Goal: Task Accomplishment & Management: Complete application form

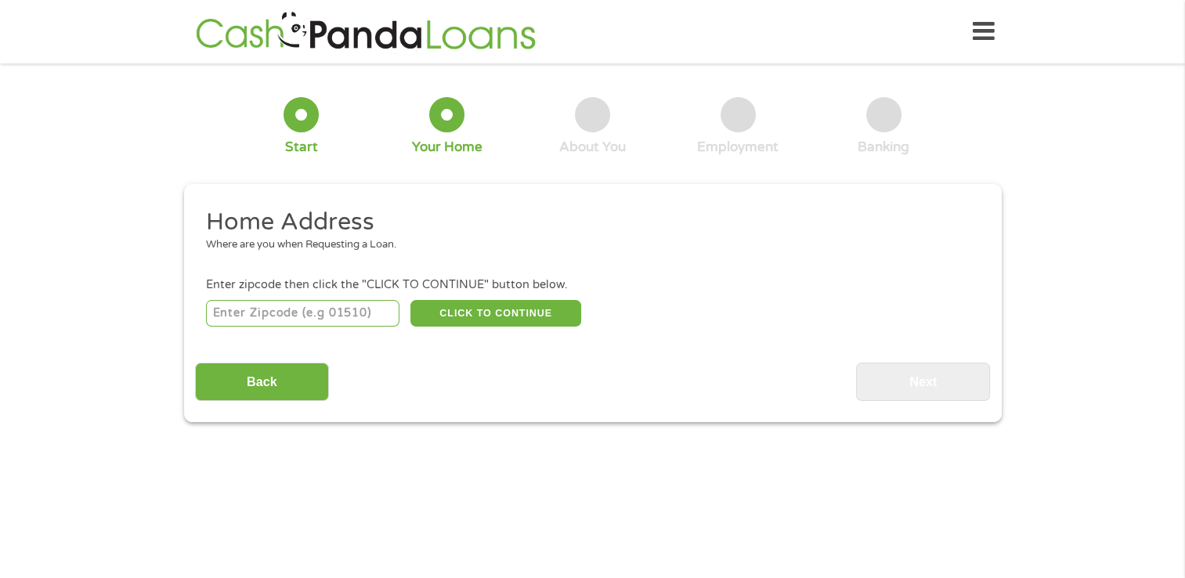
click at [360, 308] on input "number" at bounding box center [302, 313] width 193 height 27
click at [525, 316] on button "CLICK TO CONTINUE" at bounding box center [495, 313] width 171 height 27
click at [316, 308] on input "2001" at bounding box center [302, 313] width 193 height 27
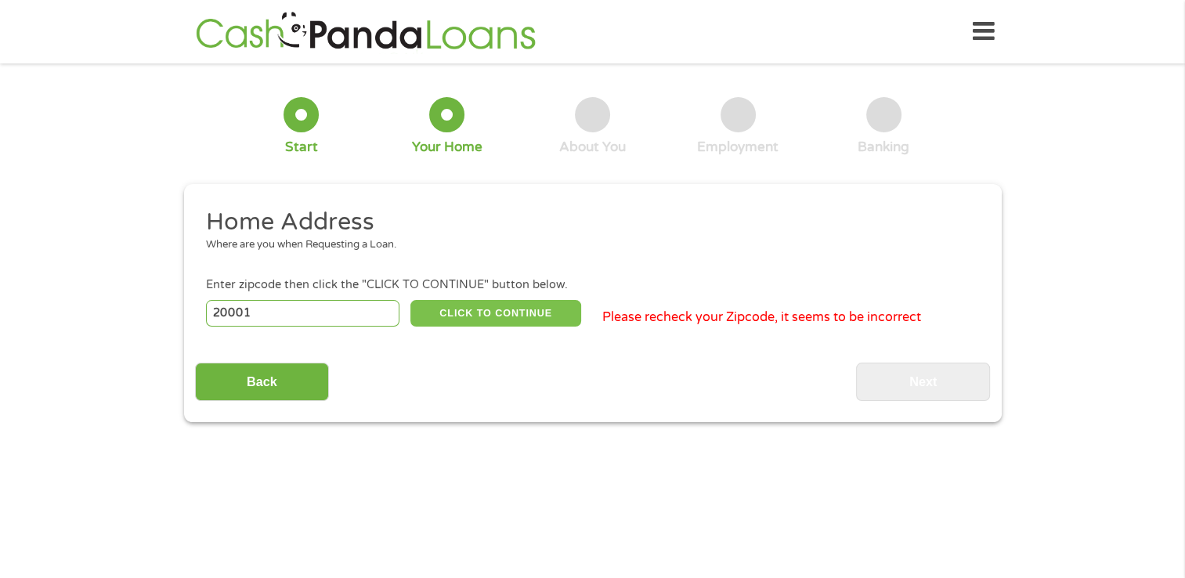
click at [458, 308] on button "CLICK TO CONTINUE" at bounding box center [495, 313] width 171 height 27
click at [340, 308] on input "20001" at bounding box center [302, 313] width 193 height 27
type input "2"
type input "21076"
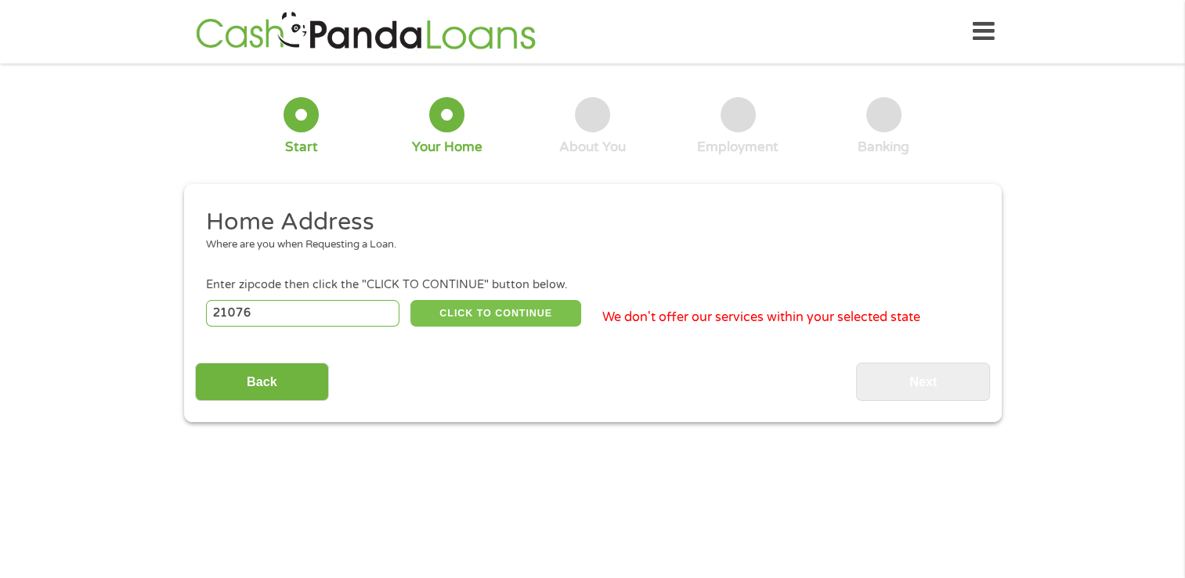
click at [460, 310] on button "CLICK TO CONTINUE" at bounding box center [495, 313] width 171 height 27
type input "21076"
type input "[GEOGRAPHIC_DATA]"
select select "[US_STATE]"
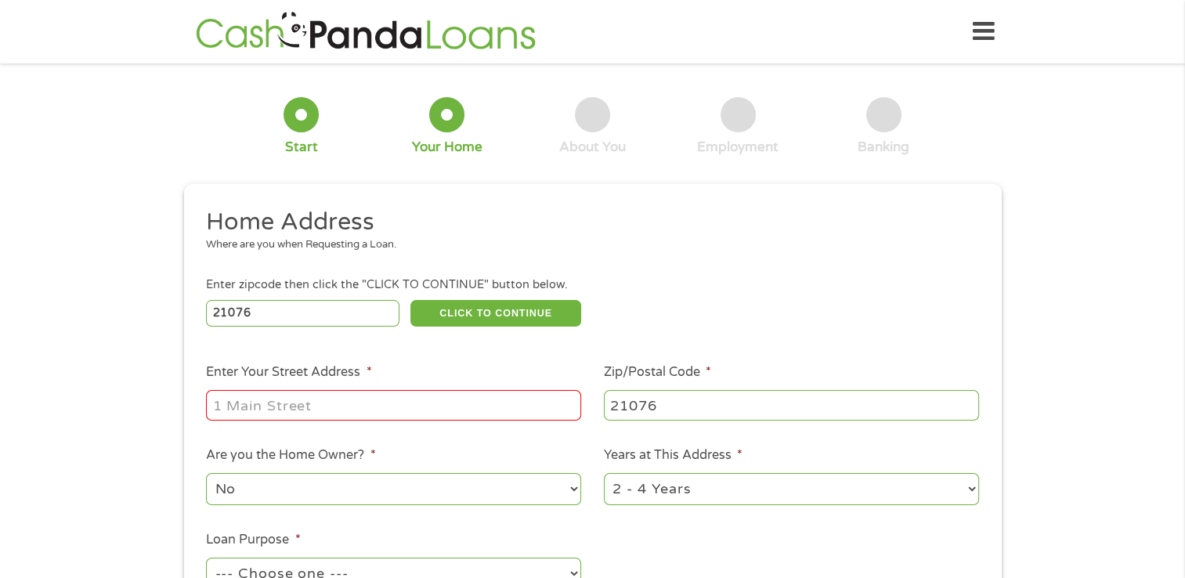
click at [367, 405] on input "Enter Your Street Address *" at bounding box center [393, 405] width 375 height 30
type input "[STREET_ADDRESS]"
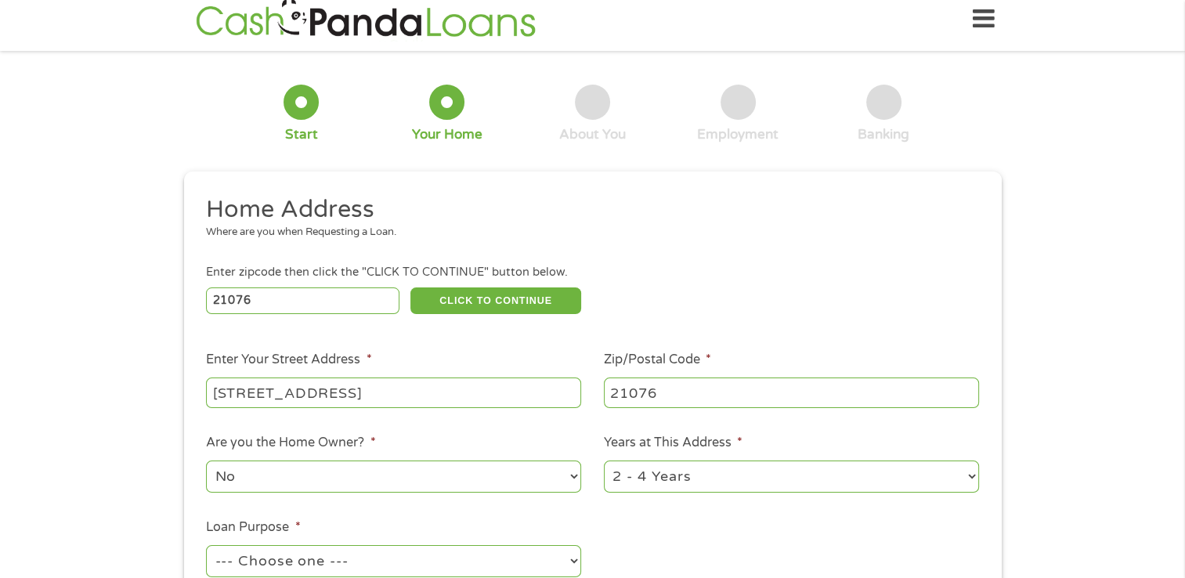
click at [330, 558] on select "--- Choose one --- Pay Bills Debt Consolidation Home Improvement Major Purchase…" at bounding box center [393, 561] width 375 height 32
select select "other"
click at [206, 546] on select "--- Choose one --- Pay Bills Debt Consolidation Home Improvement Major Purchase…" at bounding box center [393, 561] width 375 height 32
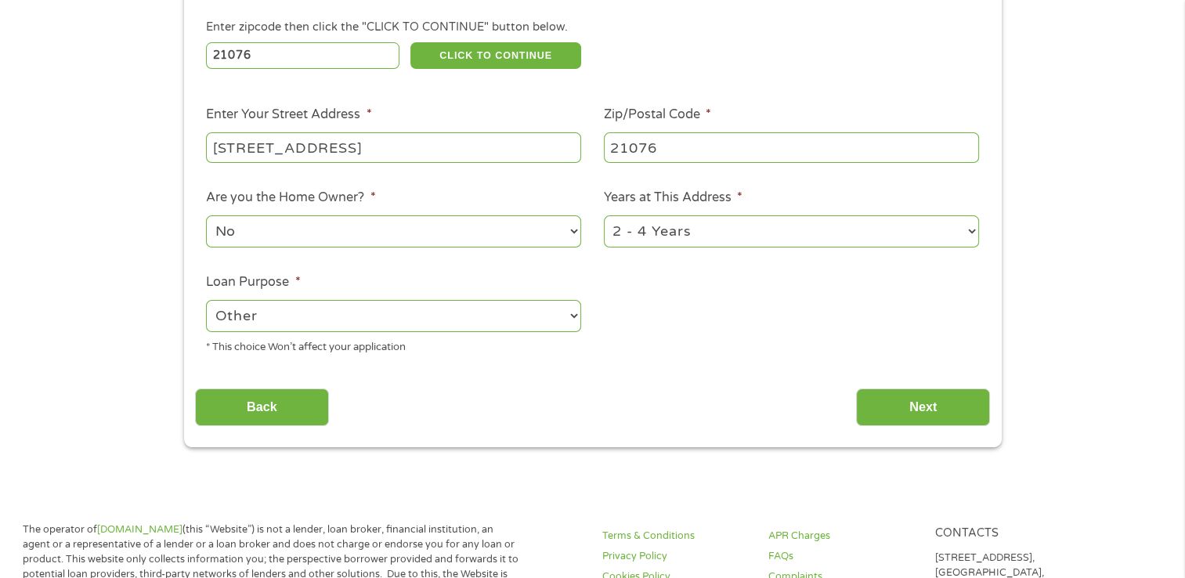
scroll to position [277, 0]
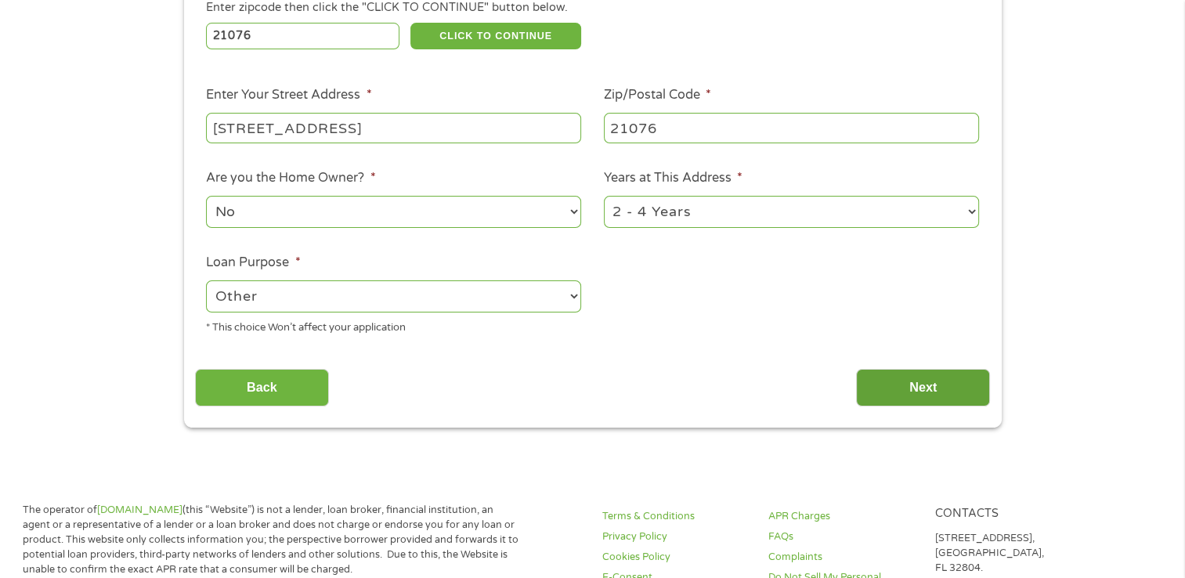
click at [950, 387] on input "Next" at bounding box center [923, 388] width 134 height 38
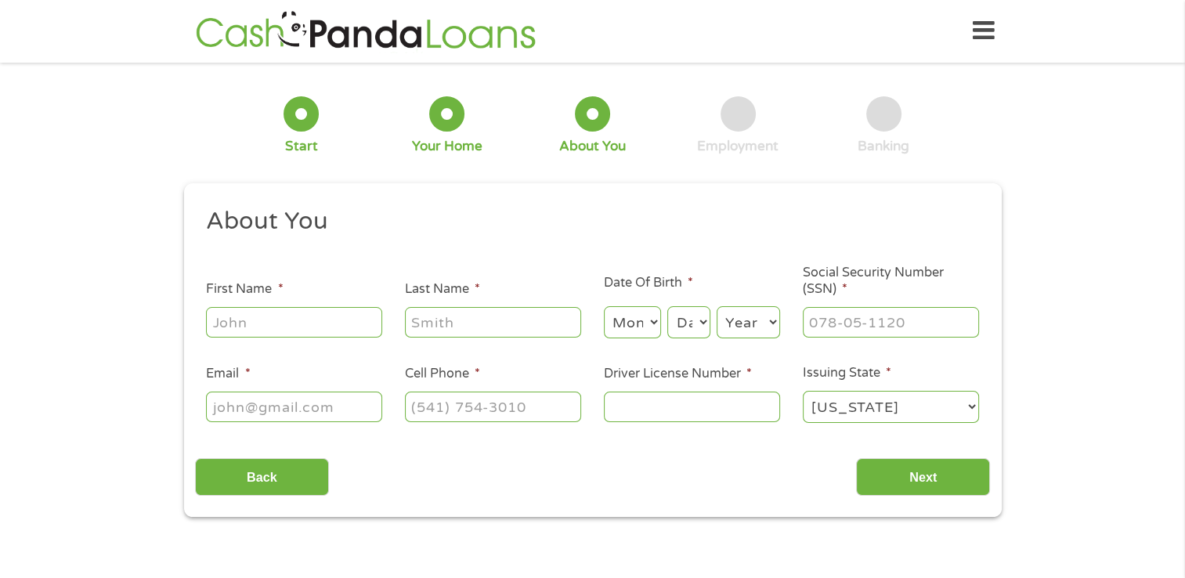
scroll to position [0, 0]
click at [337, 324] on input "First Name *" at bounding box center [294, 323] width 176 height 30
type input "q"
type input "quanique"
type input "[PERSON_NAME]"
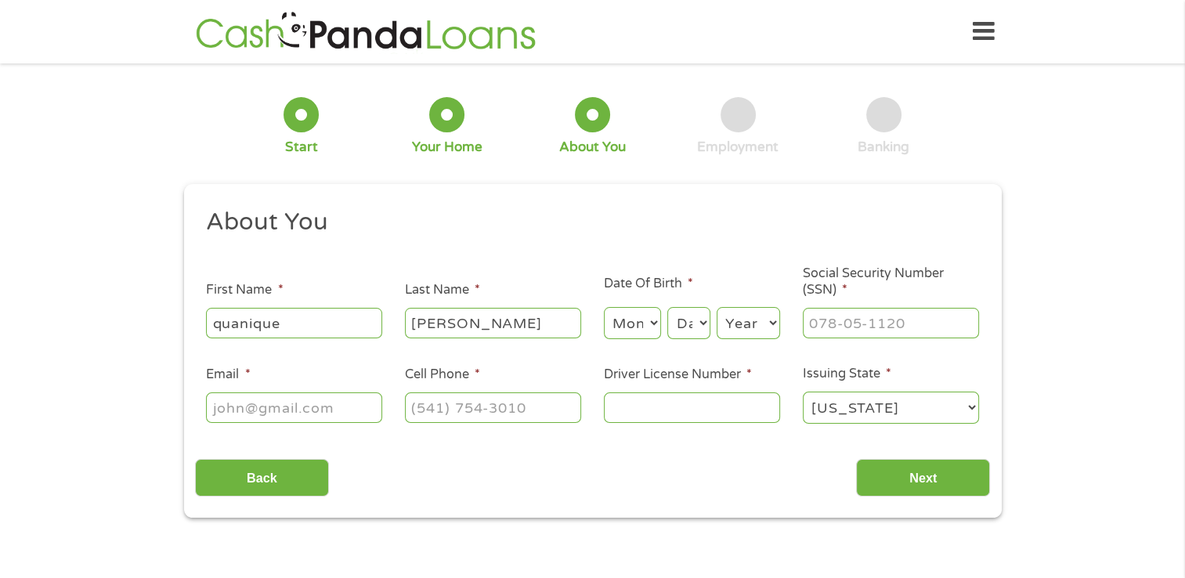
click at [629, 327] on select "Month 1 2 3 4 5 6 7 8 9 10 11 12" at bounding box center [632, 323] width 57 height 32
select select "9"
click at [604, 308] on select "Month 1 2 3 4 5 6 7 8 9 10 11 12" at bounding box center [632, 323] width 57 height 32
click at [690, 340] on div "Day Day 1 2 3 4 5 6 7 8 9 10 11 12 13 14 15 16 17 18 19 20 21 22 23 24 25 26 27…" at bounding box center [688, 324] width 42 height 38
click at [686, 323] on select "Day 1 2 3 4 5 6 7 8 9 10 11 12 13 14 15 16 17 18 19 20 21 22 23 24 25 26 27 28 …" at bounding box center [688, 323] width 42 height 32
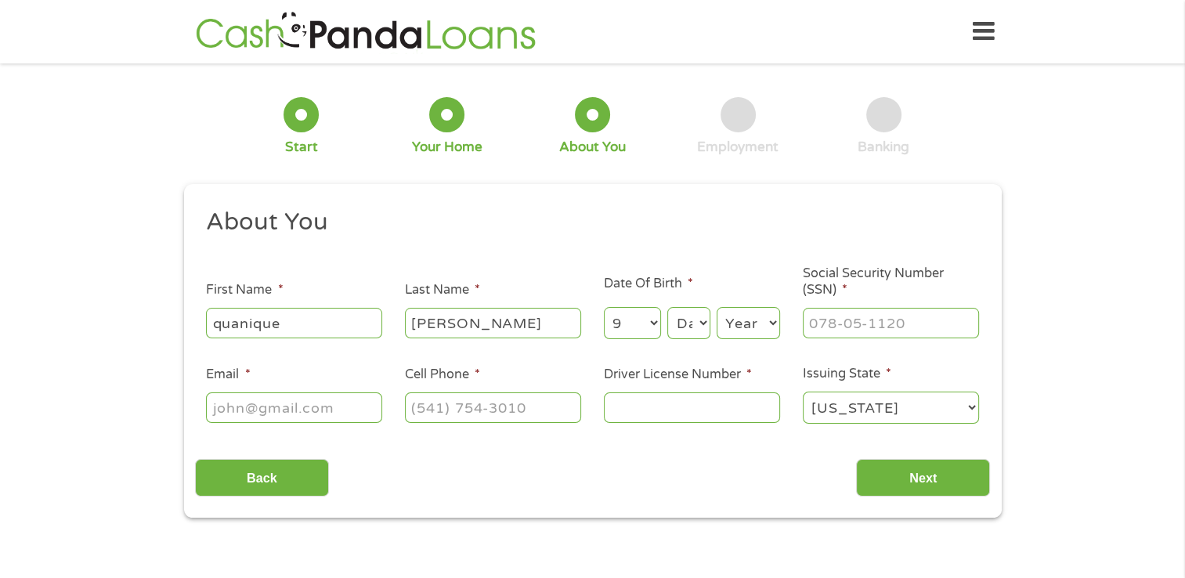
select select "23"
click at [667, 308] on select "Day 1 2 3 4 5 6 7 8 9 10 11 12 13 14 15 16 17 18 19 20 21 22 23 24 25 26 27 28 …" at bounding box center [688, 323] width 42 height 32
click at [748, 330] on select "Year [DATE] 2006 2005 2004 2003 2002 2001 2000 1999 1998 1997 1996 1995 1994 19…" at bounding box center [747, 323] width 63 height 32
select select "1987"
click at [716, 308] on select "Year [DATE] 2006 2005 2004 2003 2002 2001 2000 1999 1998 1997 1996 1995 1994 19…" at bounding box center [747, 323] width 63 height 32
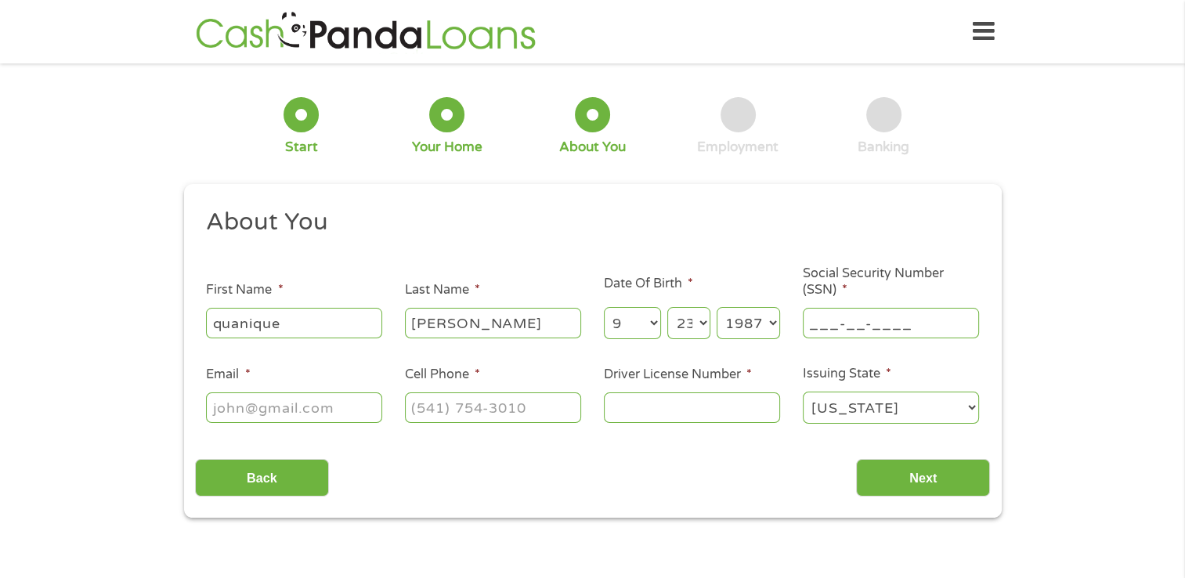
click at [844, 329] on input "___-__-____" at bounding box center [891, 323] width 176 height 30
type input "577-15-2853"
click at [290, 412] on input "Email *" at bounding box center [294, 407] width 176 height 30
type input "[EMAIL_ADDRESS][DOMAIN_NAME]"
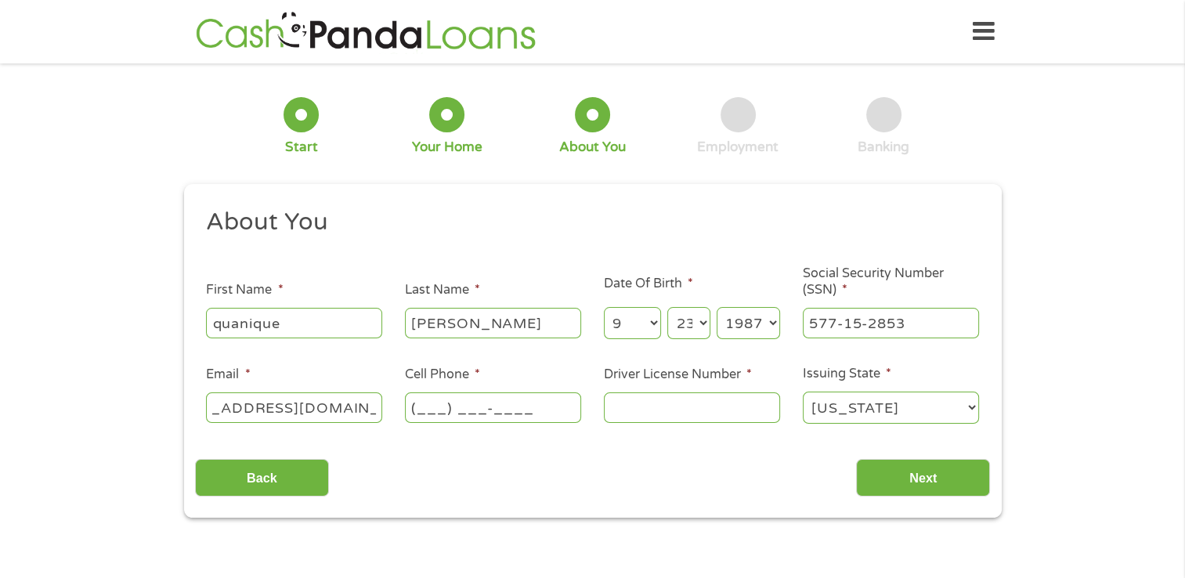
scroll to position [0, 0]
type input "[PHONE_NUMBER]"
type input "1739133"
click at [850, 409] on select "[US_STATE] [US_STATE] [US_STATE] [US_STATE] [US_STATE] [US_STATE] [US_STATE] [U…" at bounding box center [891, 407] width 176 height 32
select select "[US_STATE]"
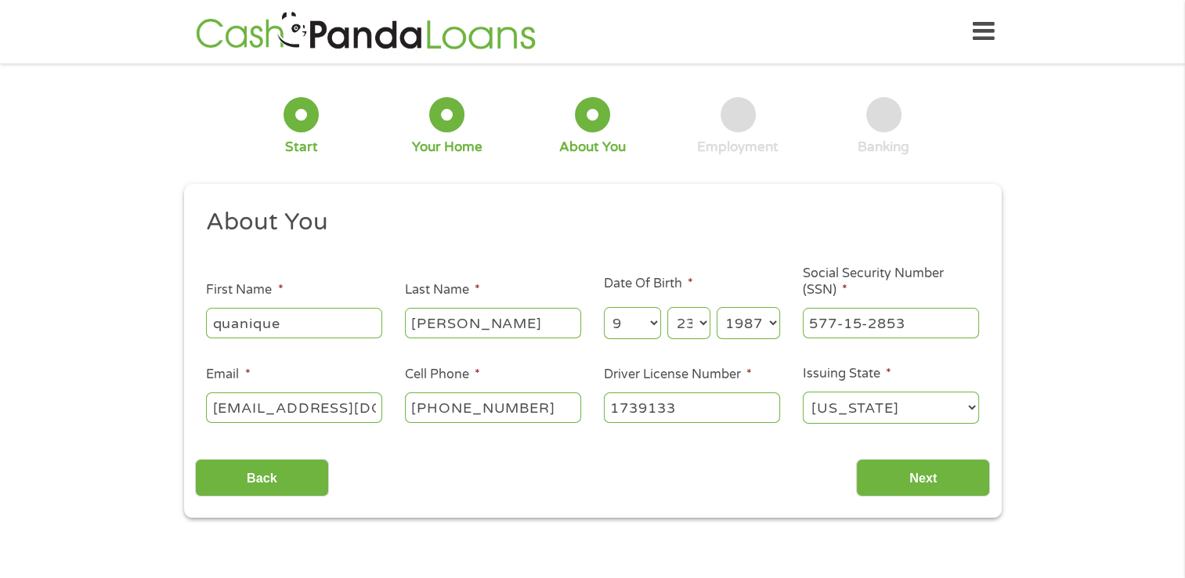
click at [803, 392] on select "[US_STATE] [US_STATE] [US_STATE] [US_STATE] [US_STATE] [US_STATE] [US_STATE] [U…" at bounding box center [891, 407] width 176 height 32
click at [911, 472] on input "Next" at bounding box center [923, 478] width 134 height 38
click at [914, 474] on input "Next" at bounding box center [923, 478] width 134 height 38
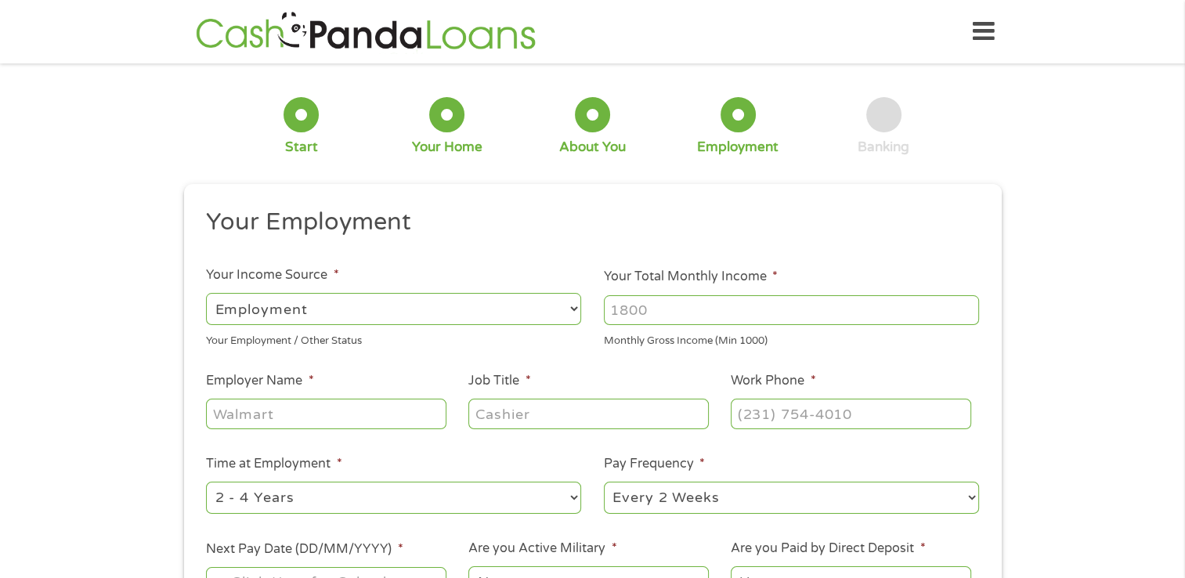
click at [791, 304] on input "Your Total Monthly Income *" at bounding box center [791, 310] width 375 height 30
type input "4000"
click at [377, 415] on input "Employer Name *" at bounding box center [326, 414] width 240 height 30
type input "[PERSON_NAME]"
type input "executive assistance"
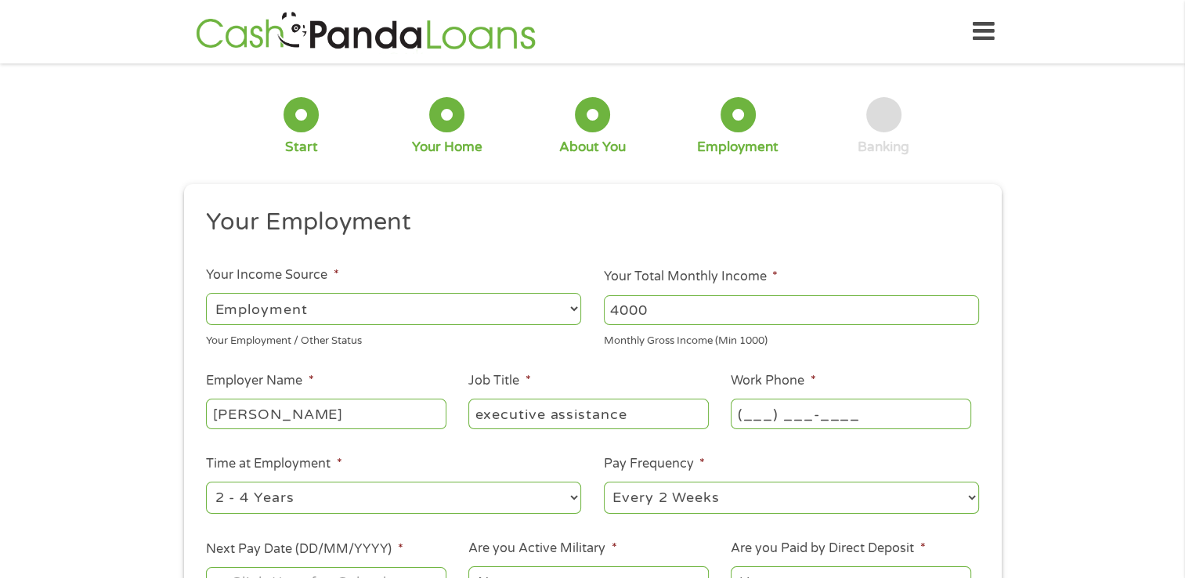
click at [845, 406] on input "(___) ___-____" at bounding box center [850, 414] width 240 height 30
type input "[PHONE_NUMBER]"
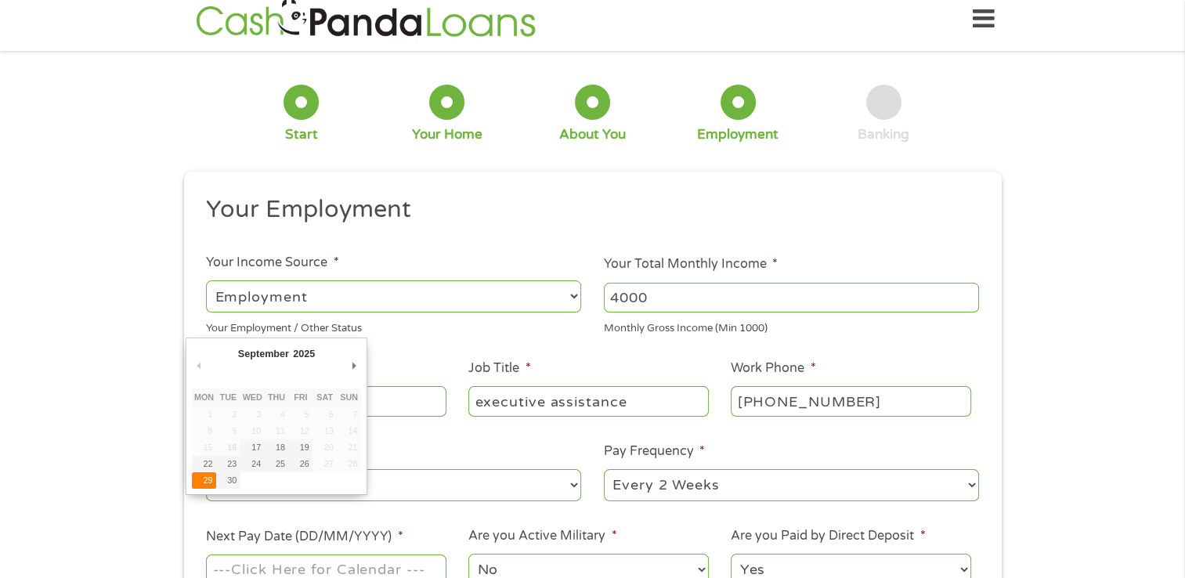
type input "[DATE]"
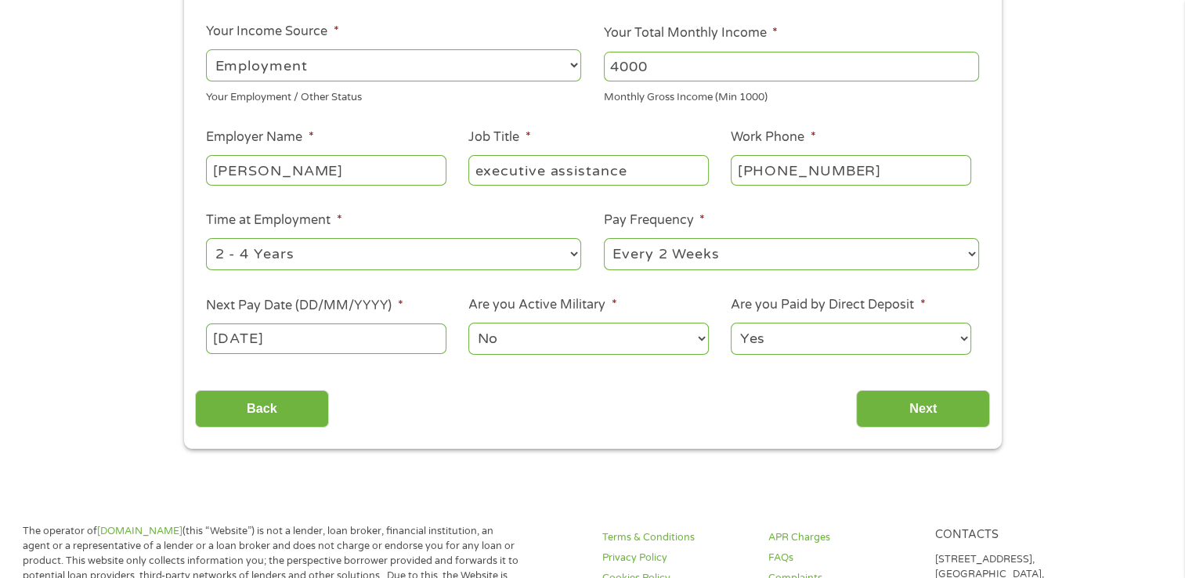
scroll to position [247, 0]
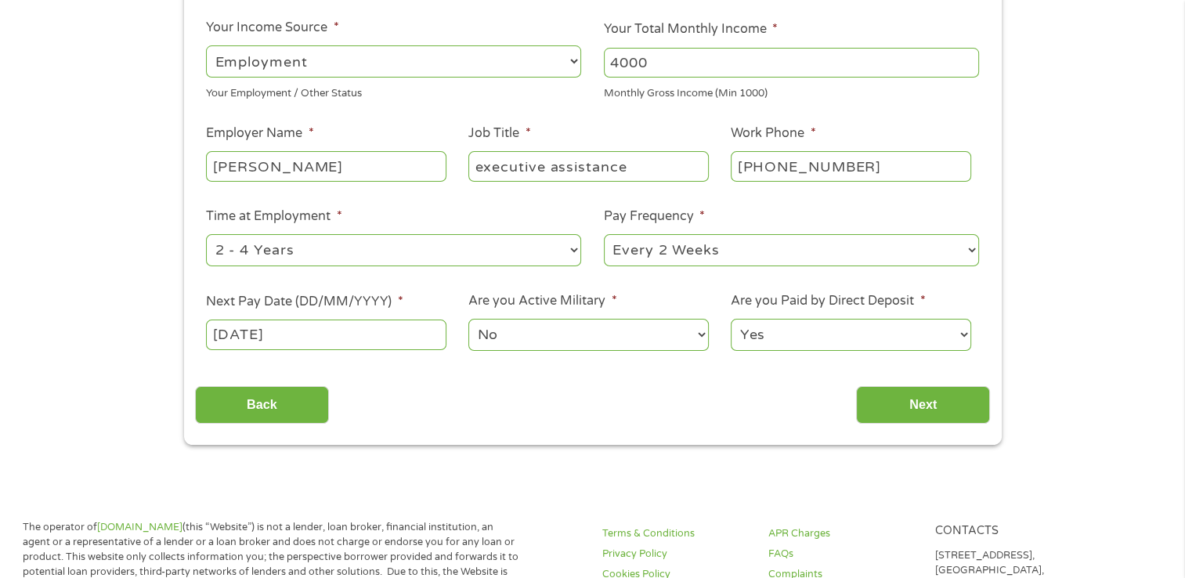
click at [862, 240] on select "--- Choose one --- Every 2 Weeks Every Week Monthly Semi-Monthly" at bounding box center [791, 250] width 375 height 32
click at [604, 234] on select "--- Choose one --- Every 2 Weeks Every Week Monthly Semi-Monthly" at bounding box center [791, 250] width 375 height 32
click at [892, 399] on input "Next" at bounding box center [923, 405] width 134 height 38
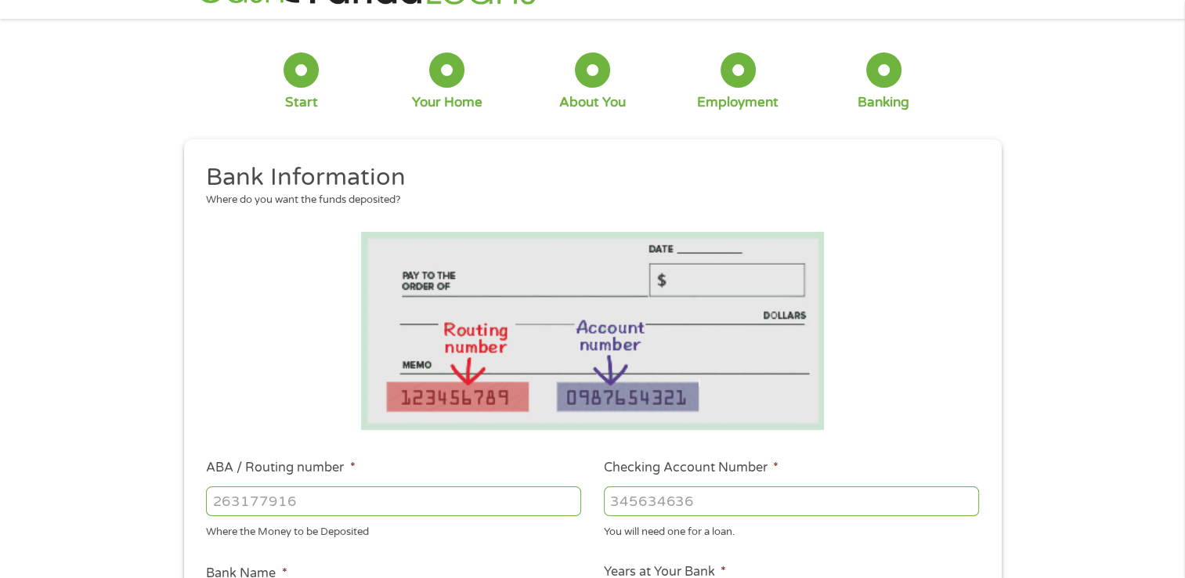
scroll to position [0, 0]
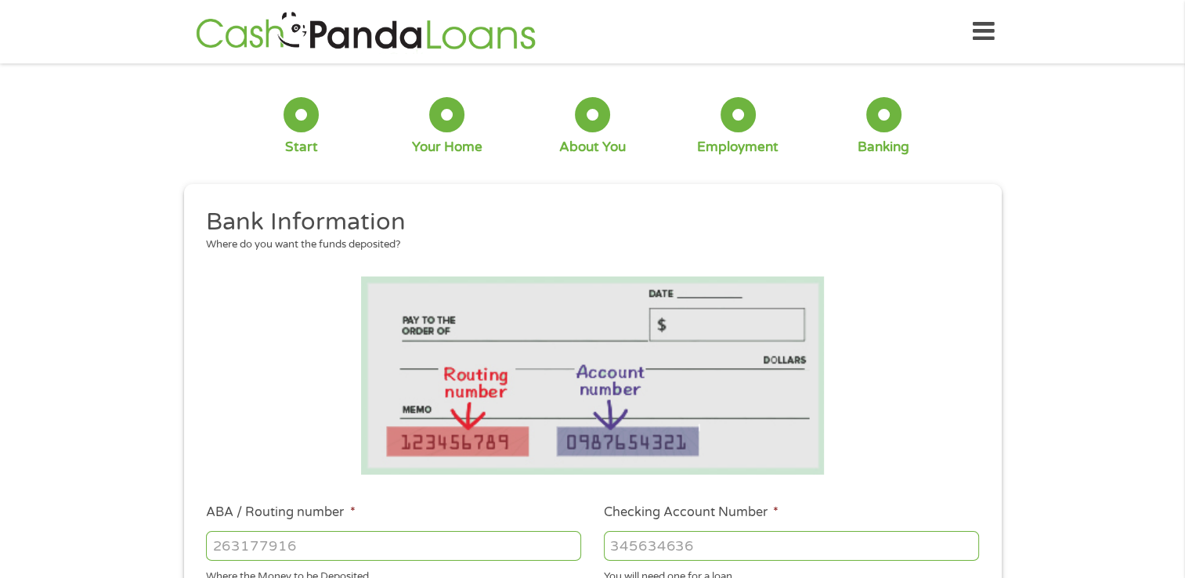
click at [379, 544] on input "ABA / Routing number *" at bounding box center [393, 546] width 375 height 30
click at [652, 536] on input "Checking Account Number *" at bounding box center [791, 546] width 375 height 30
type input "9891860877"
click at [451, 544] on input "ABA / Routing number *" at bounding box center [393, 546] width 375 height 30
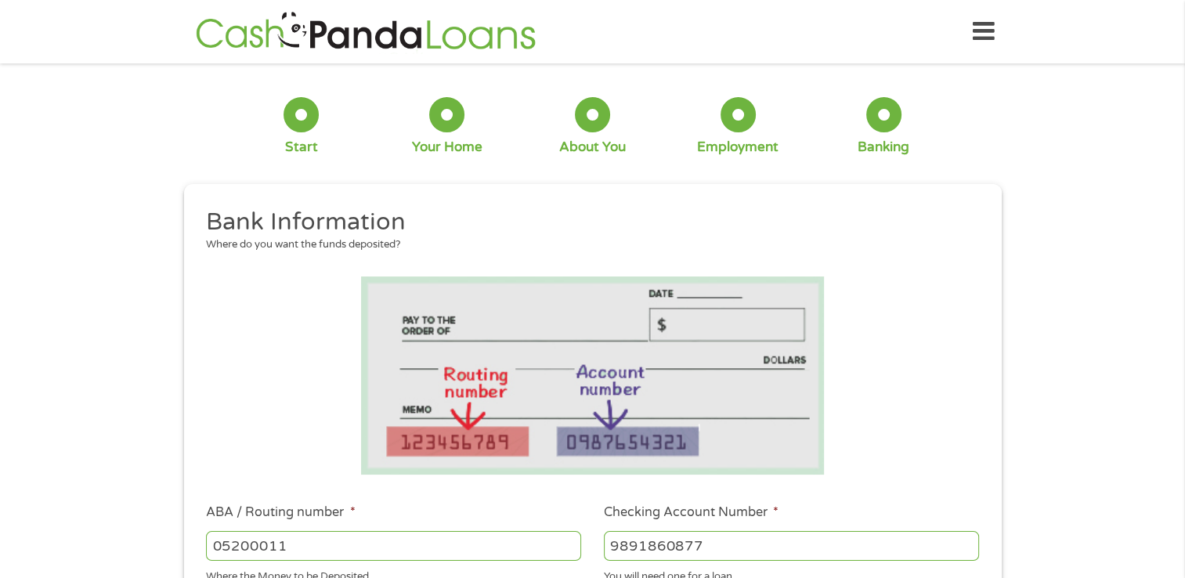
type input "052000113"
type input "M T BANK"
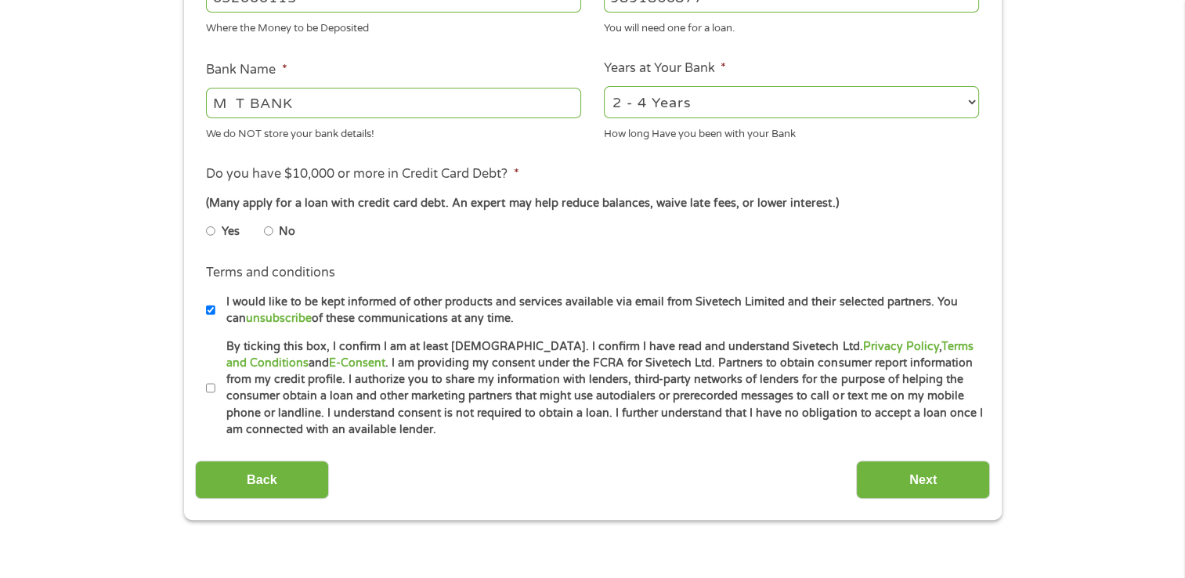
scroll to position [571, 0]
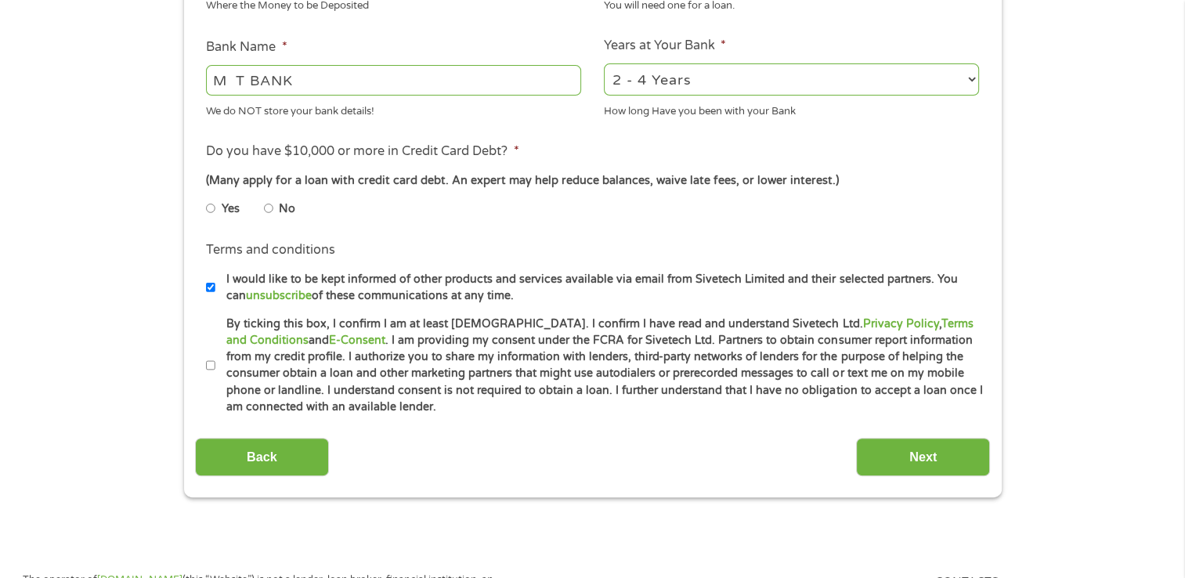
type input "052000113"
click at [270, 211] on input "No" at bounding box center [268, 208] width 9 height 25
radio input "true"
click at [210, 362] on input "By ticking this box, I confirm I am at least [DEMOGRAPHIC_DATA]. I confirm I ha…" at bounding box center [210, 365] width 9 height 25
checkbox input "true"
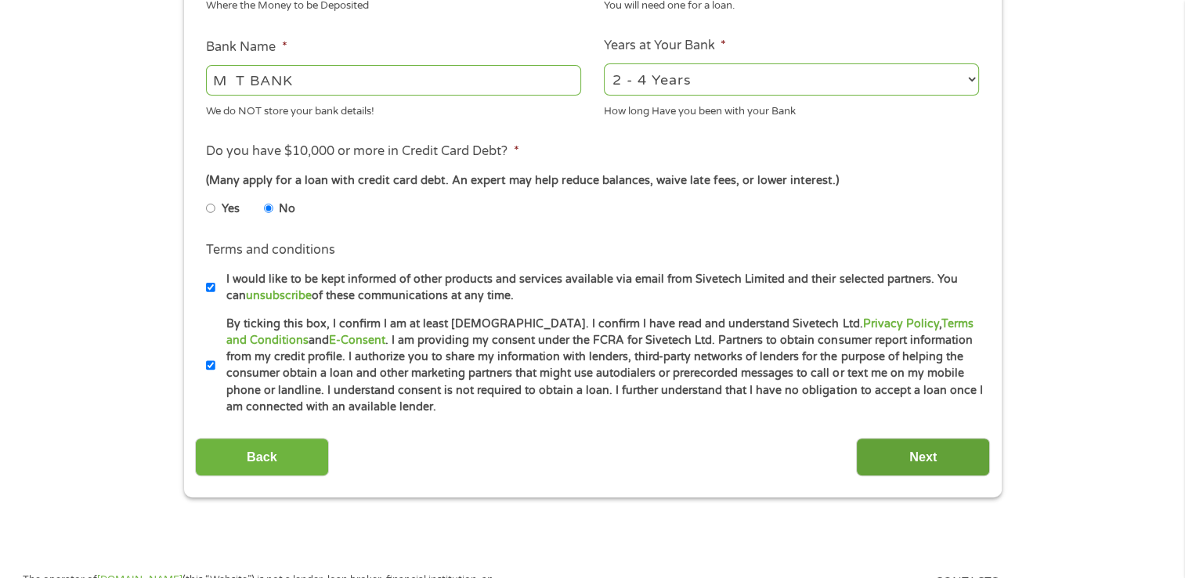
click at [910, 451] on input "Next" at bounding box center [923, 457] width 134 height 38
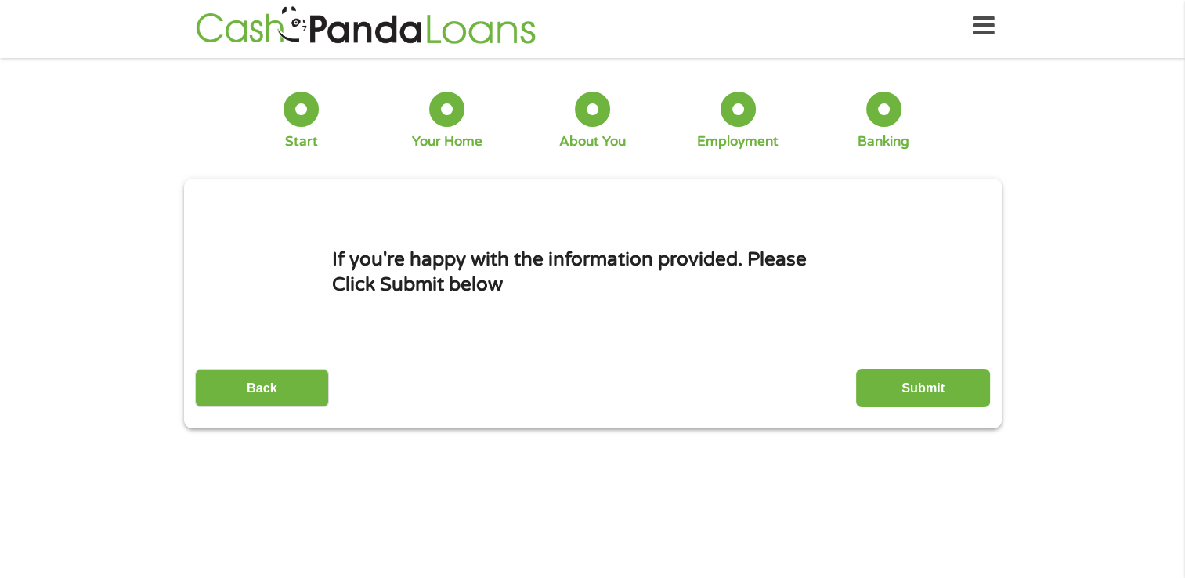
scroll to position [0, 0]
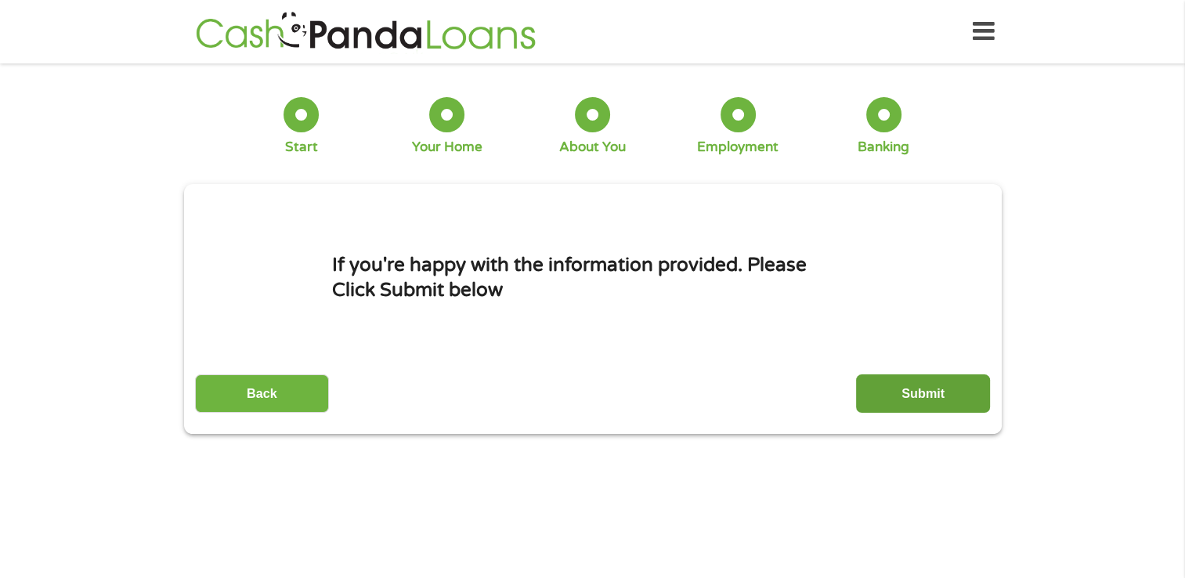
click at [907, 393] on input "Submit" at bounding box center [923, 393] width 134 height 38
